Goal: Navigation & Orientation: Find specific page/section

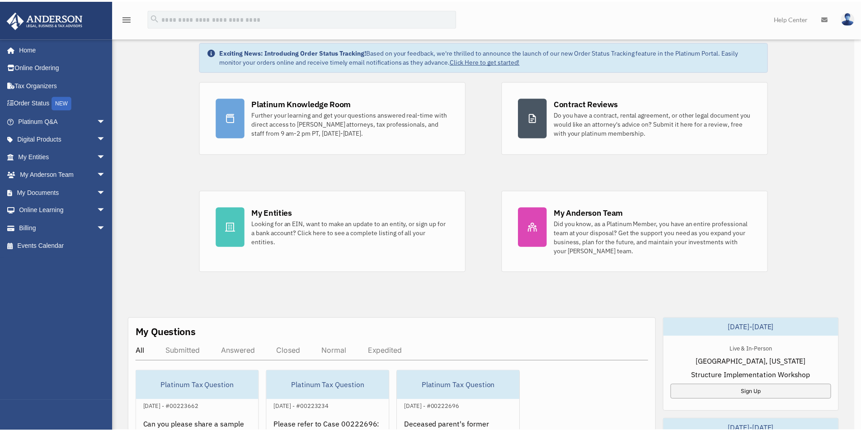
scroll to position [90, 0]
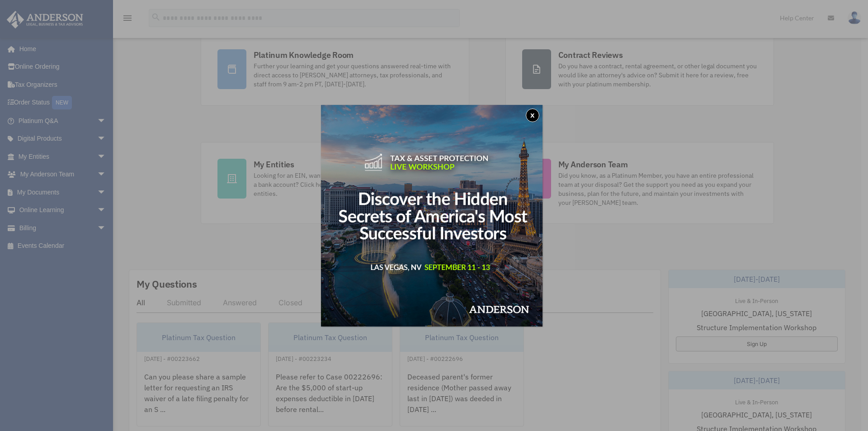
click at [535, 116] on button "x" at bounding box center [533, 116] width 14 height 14
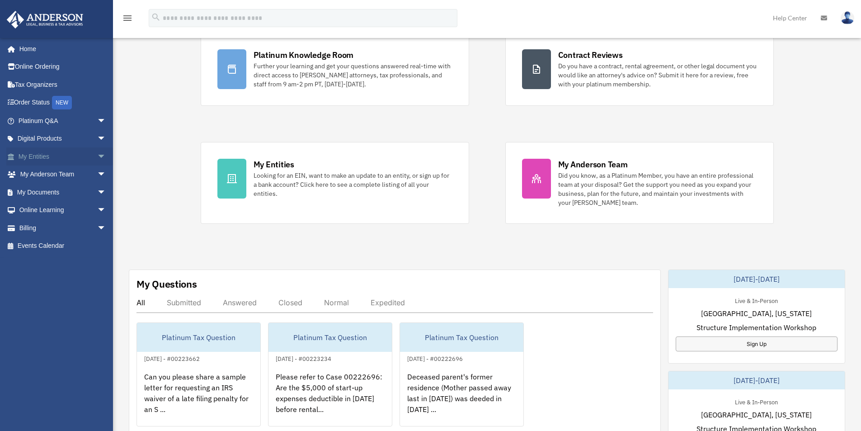
click at [97, 156] on span "arrow_drop_down" at bounding box center [106, 156] width 18 height 19
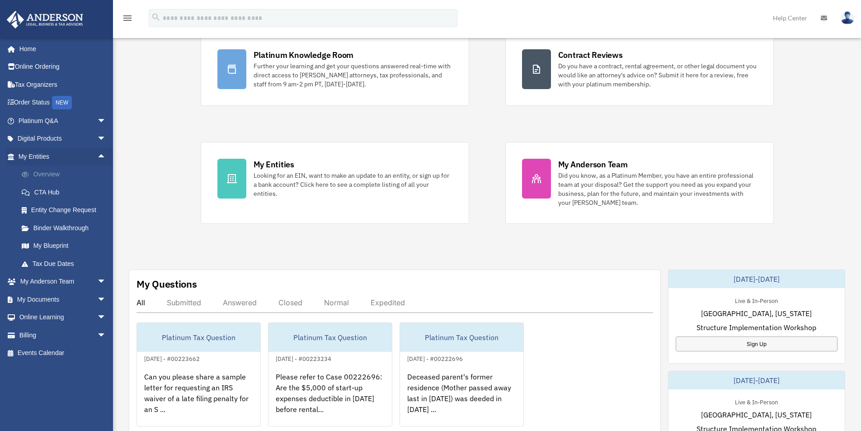
click at [57, 172] on link "Overview" at bounding box center [66, 174] width 107 height 18
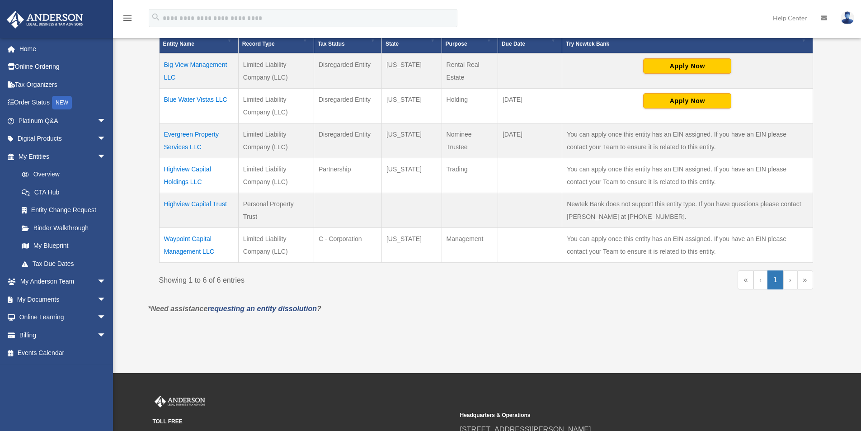
scroll to position [226, 0]
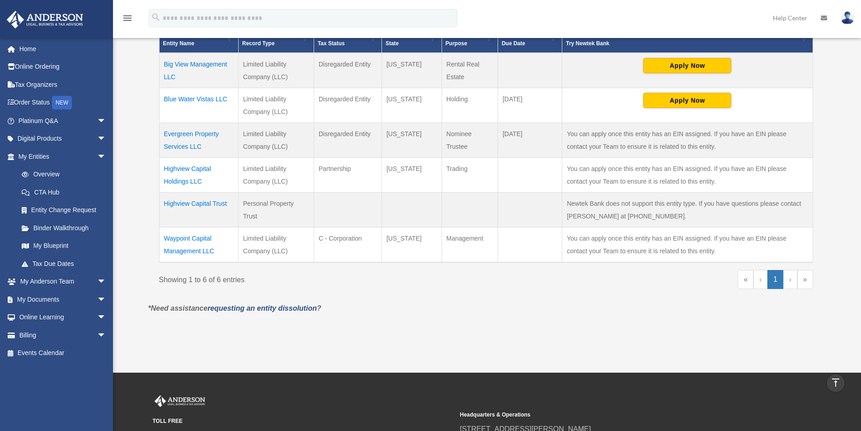
click at [189, 205] on td "Highview Capital Trust" at bounding box center [198, 210] width 79 height 35
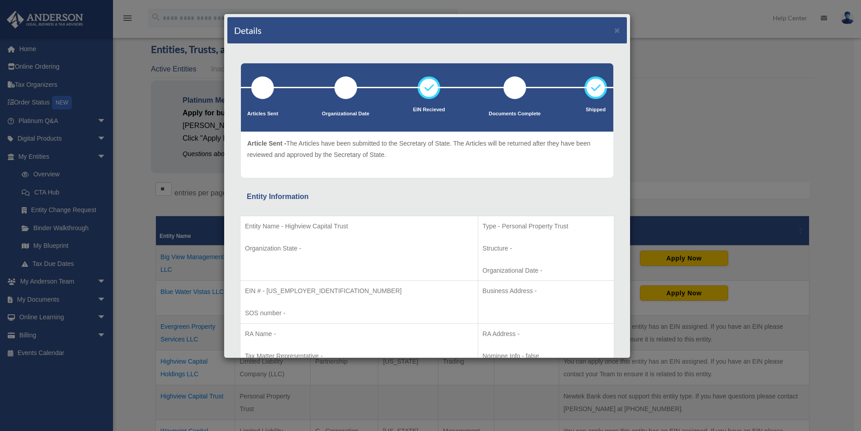
scroll to position [0, 0]
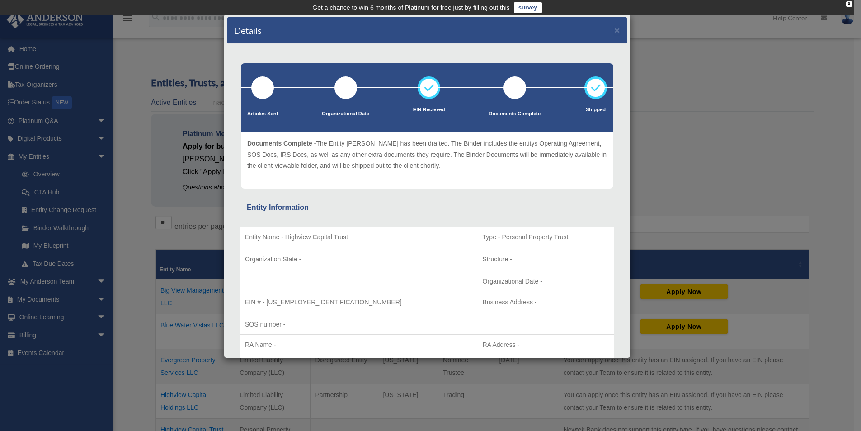
click at [140, 203] on div "Details × Articles Sent Organizational Date" at bounding box center [430, 215] width 861 height 431
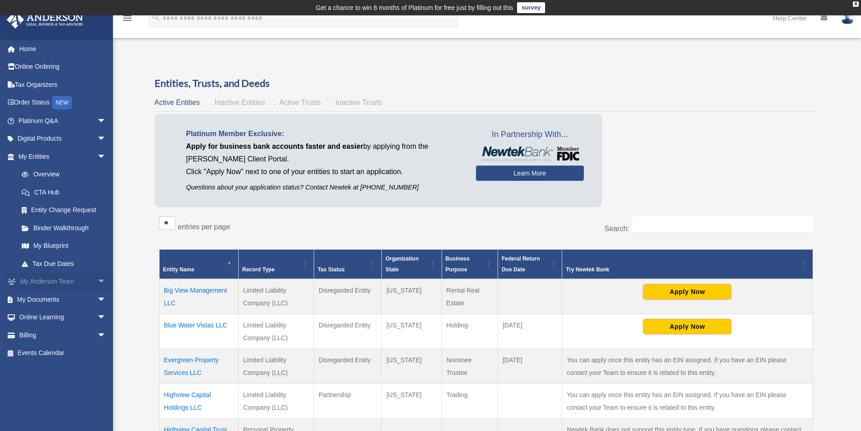
click at [97, 278] on span "arrow_drop_down" at bounding box center [106, 282] width 18 height 19
click at [83, 299] on link "My Anderson Team" at bounding box center [66, 299] width 107 height 18
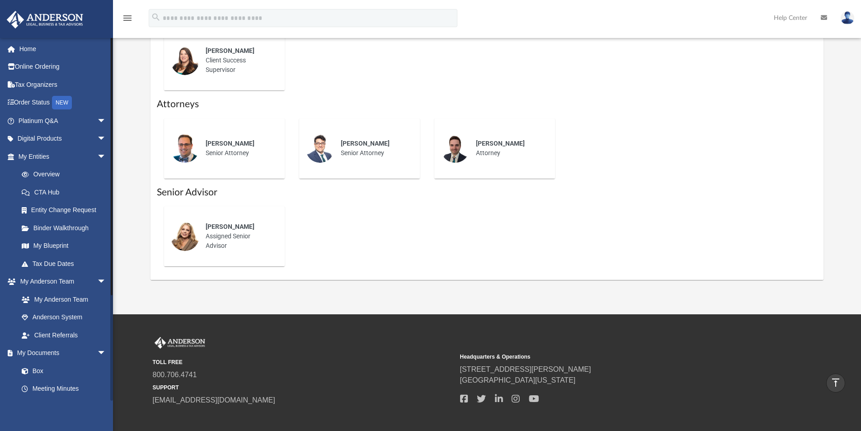
scroll to position [24, 0]
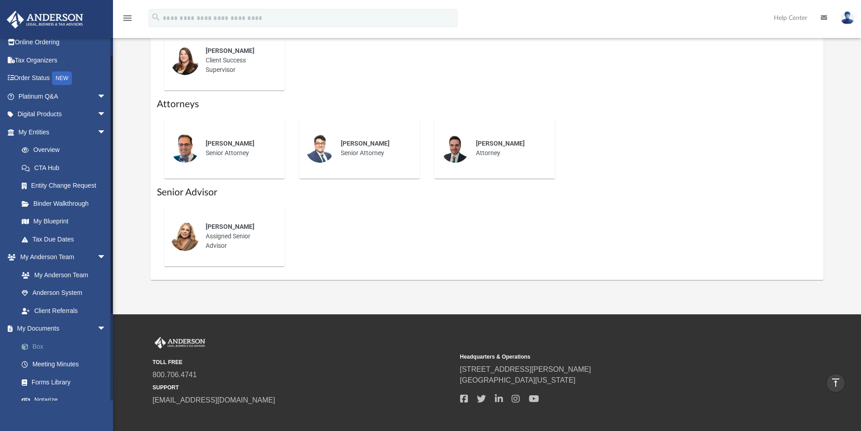
click at [41, 345] on link "Box" at bounding box center [66, 346] width 107 height 18
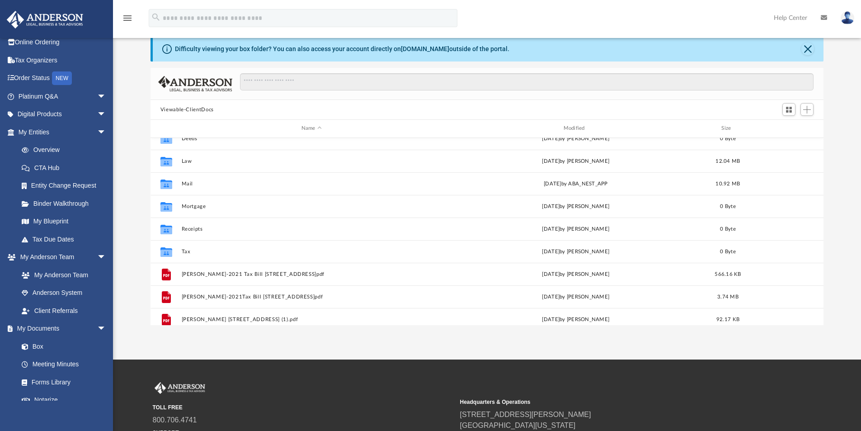
scroll to position [16, 0]
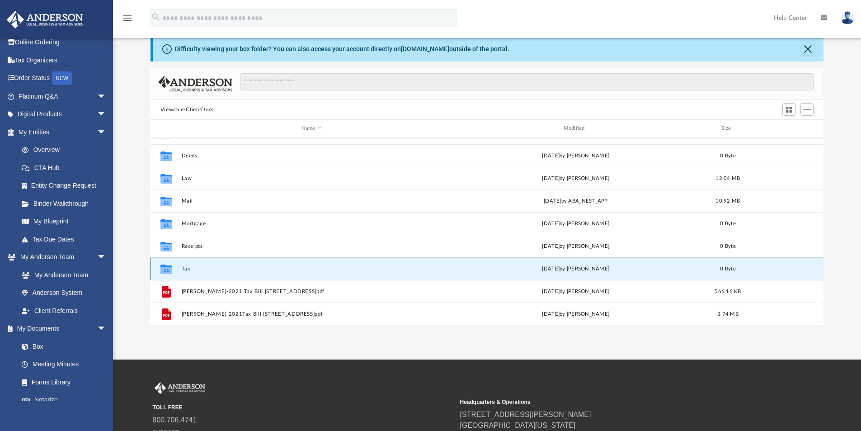
click at [203, 266] on button "Tax" at bounding box center [311, 269] width 260 height 6
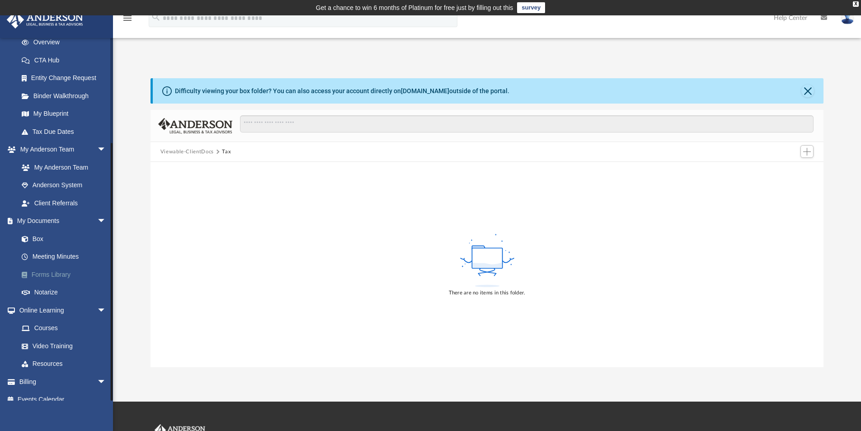
scroll to position [142, 0]
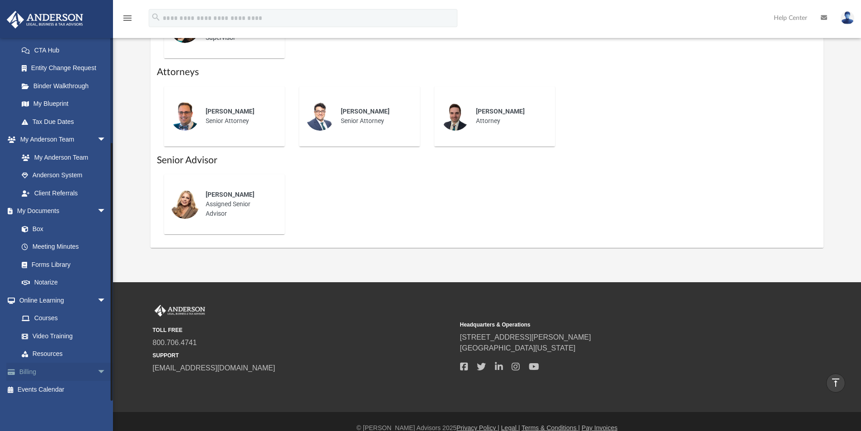
scroll to position [453, 0]
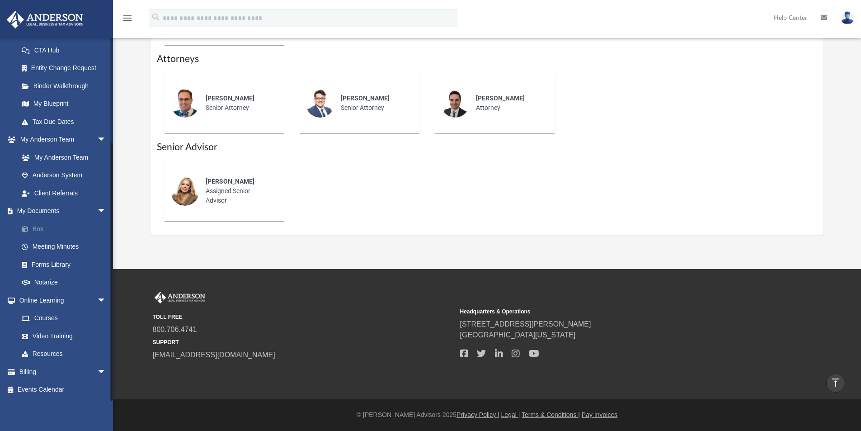
click at [41, 229] on link "Box" at bounding box center [66, 229] width 107 height 18
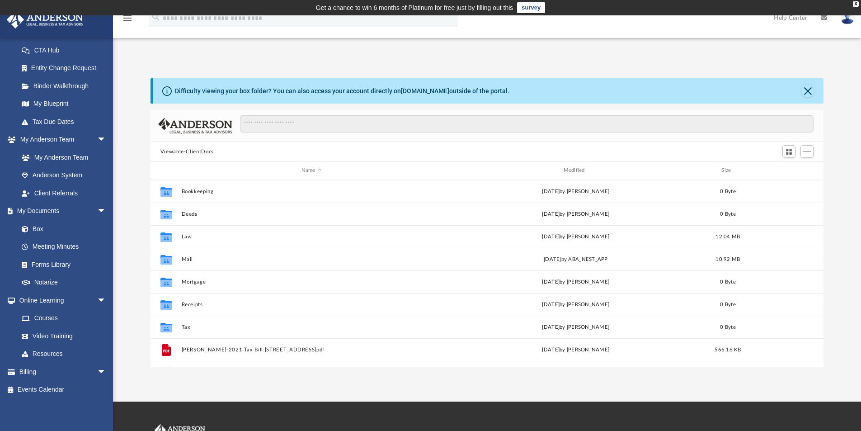
scroll to position [199, 666]
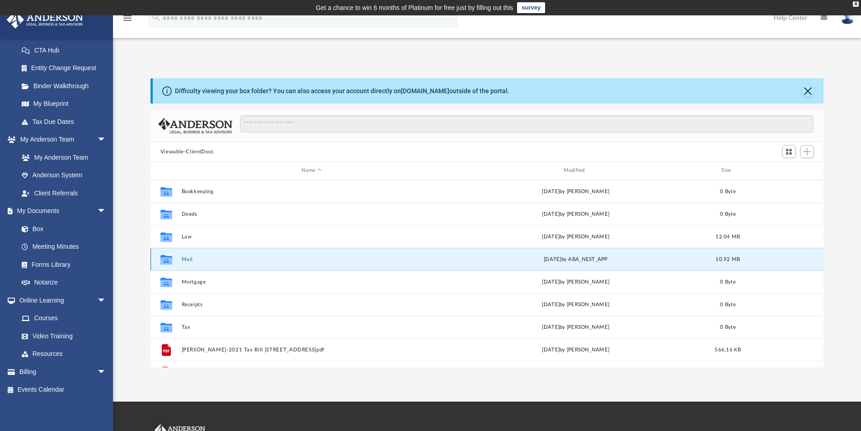
click at [186, 258] on button "Mail" at bounding box center [311, 259] width 260 height 6
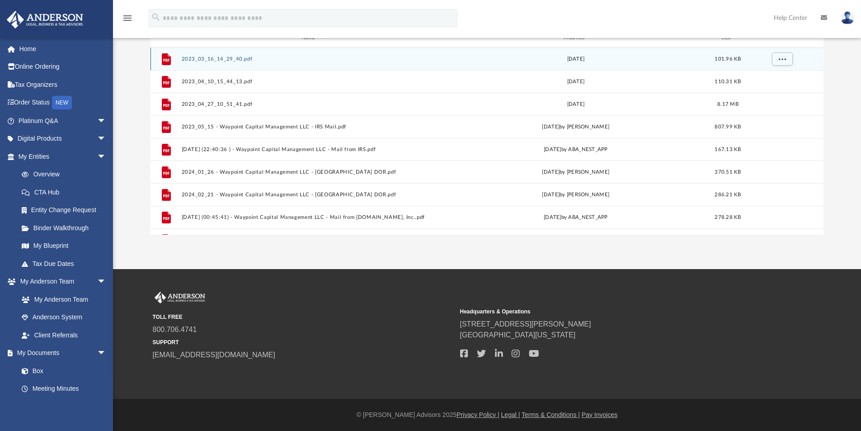
scroll to position [0, 0]
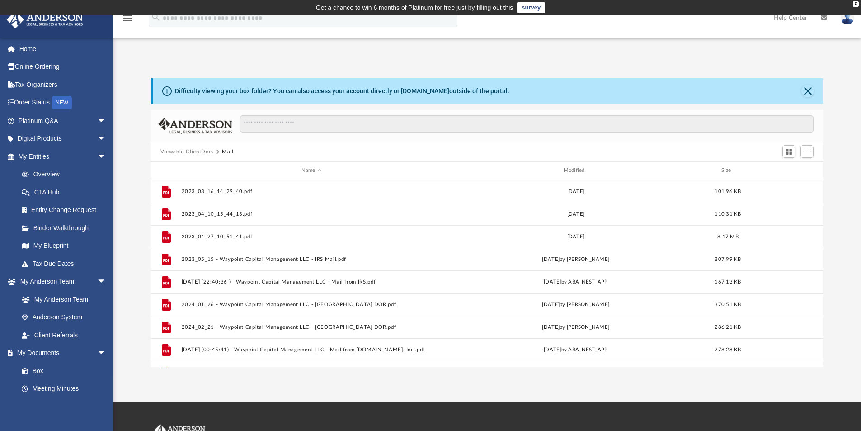
scroll to position [453, 0]
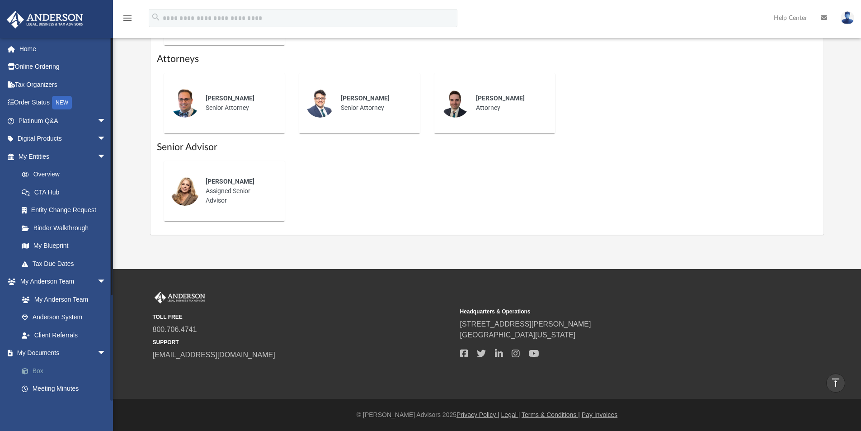
click at [45, 367] on link "Box" at bounding box center [66, 371] width 107 height 18
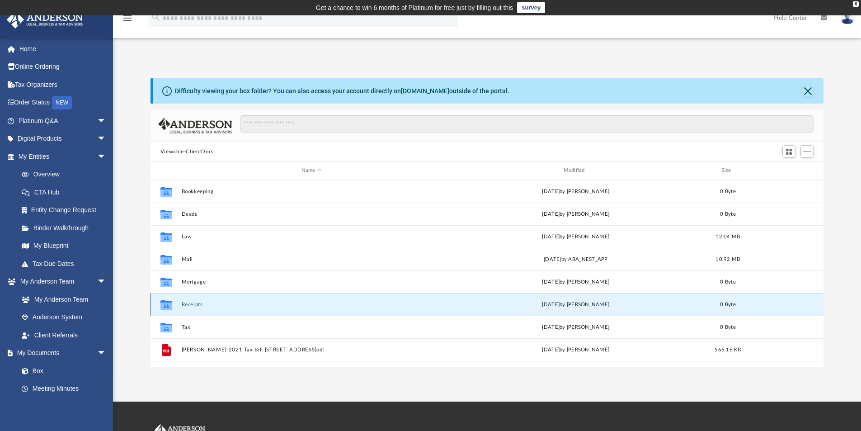
click at [194, 303] on button "Receipts" at bounding box center [311, 305] width 260 height 6
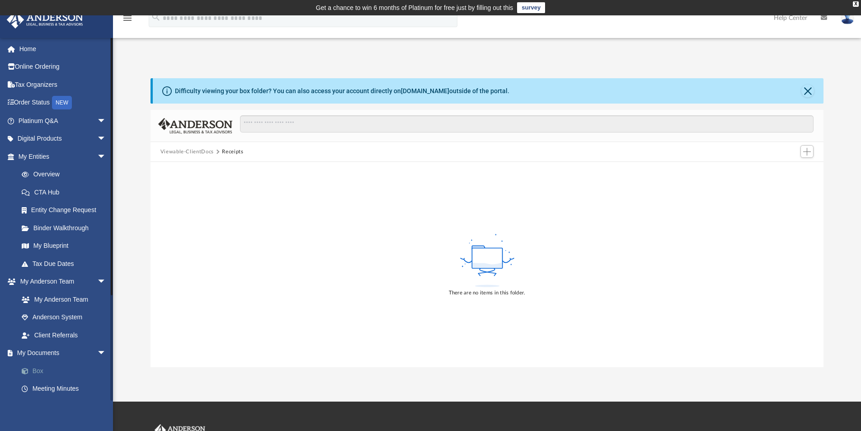
click at [33, 371] on link "Box" at bounding box center [66, 371] width 107 height 18
click at [42, 156] on link "My Entities arrow_drop_down" at bounding box center [62, 156] width 113 height 18
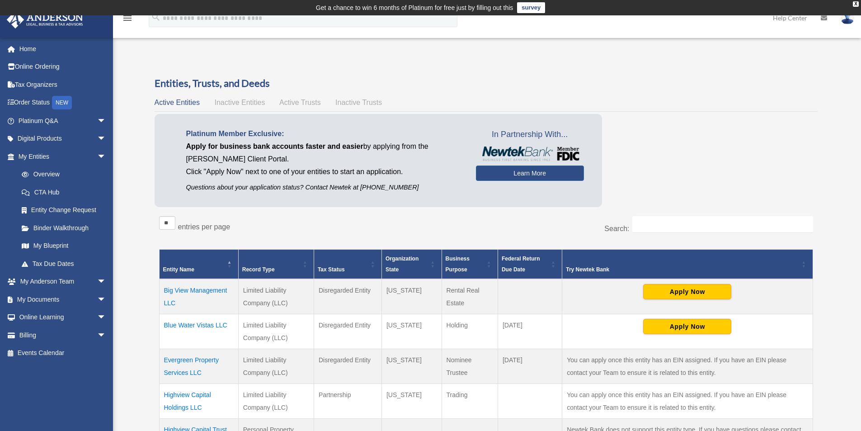
click at [848, 20] on img at bounding box center [848, 17] width 14 height 13
click at [685, 79] on link "Logout" at bounding box center [712, 79] width 90 height 19
